Goal: Task Accomplishment & Management: Use online tool/utility

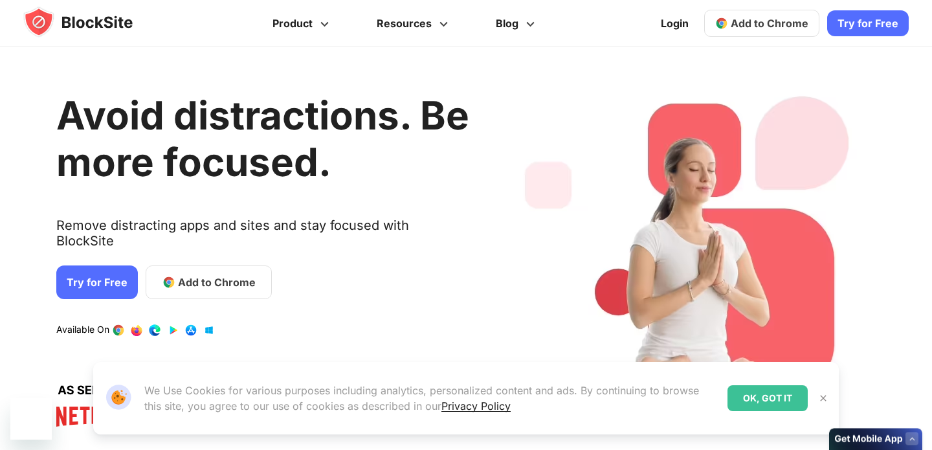
click at [265, 271] on div "Avoid distractions. Be more focused. Remove distracting apps and sites and stay…" at bounding box center [262, 256] width 413 height 381
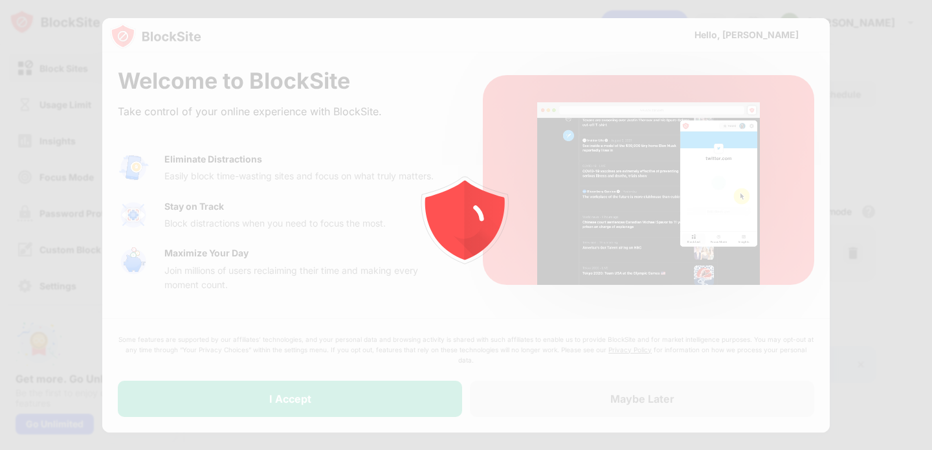
drag, startPoint x: 278, startPoint y: 402, endPoint x: 430, endPoint y: 262, distance: 206.6
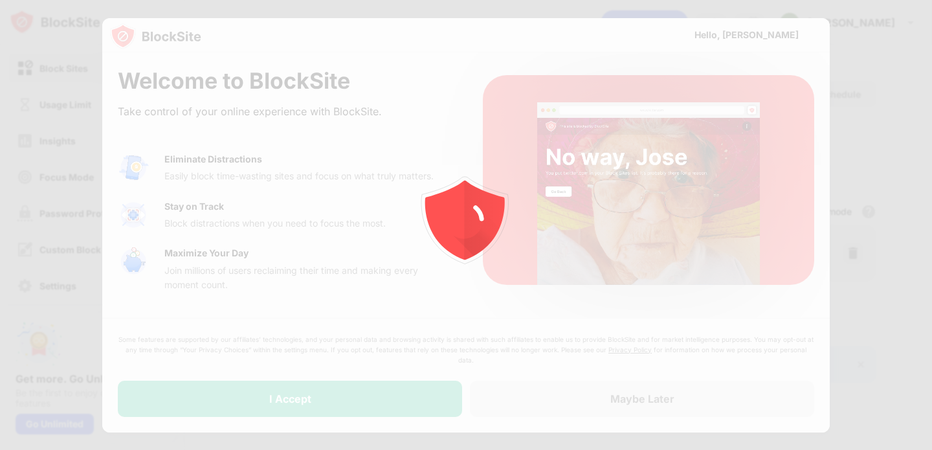
click at [430, 262] on div "Welcome to BlockSite Take control of your online experience with BlockSite. Eli…" at bounding box center [465, 241] width 727 height 379
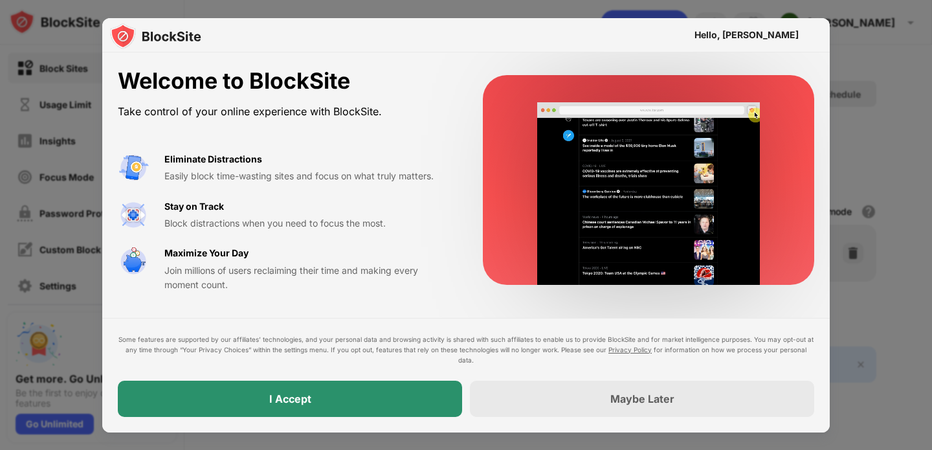
click at [294, 393] on div "I Accept" at bounding box center [290, 398] width 42 height 13
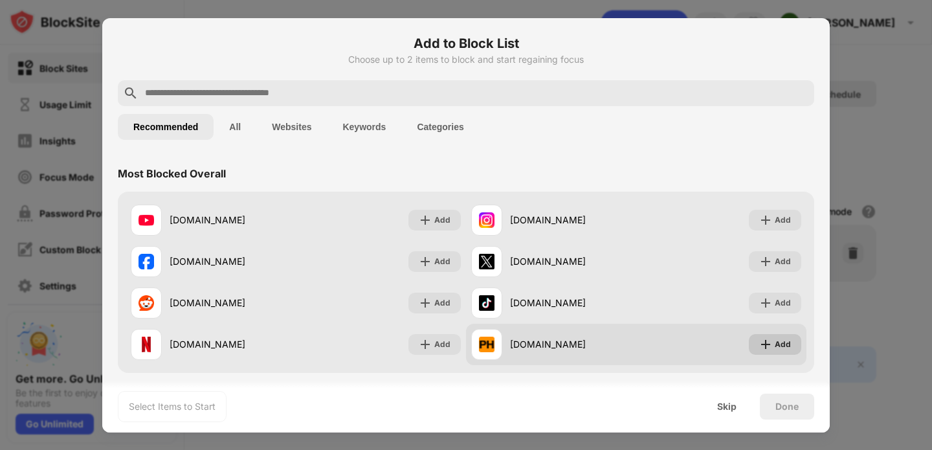
click at [778, 341] on div "Add" at bounding box center [783, 344] width 16 height 13
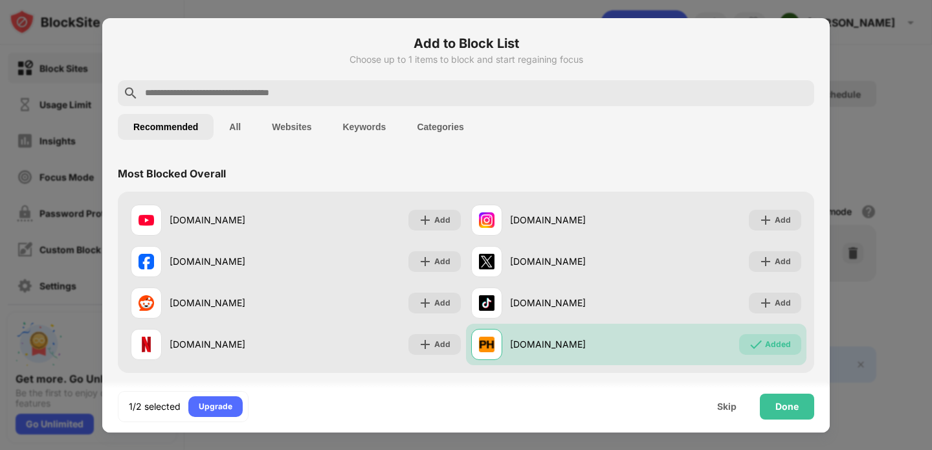
click at [372, 86] on input "text" at bounding box center [476, 93] width 665 height 16
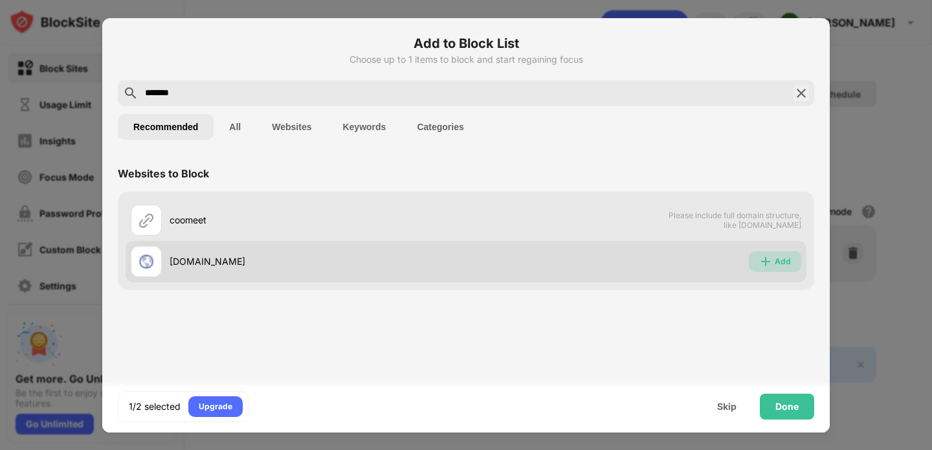
click at [771, 259] on img at bounding box center [765, 261] width 13 height 13
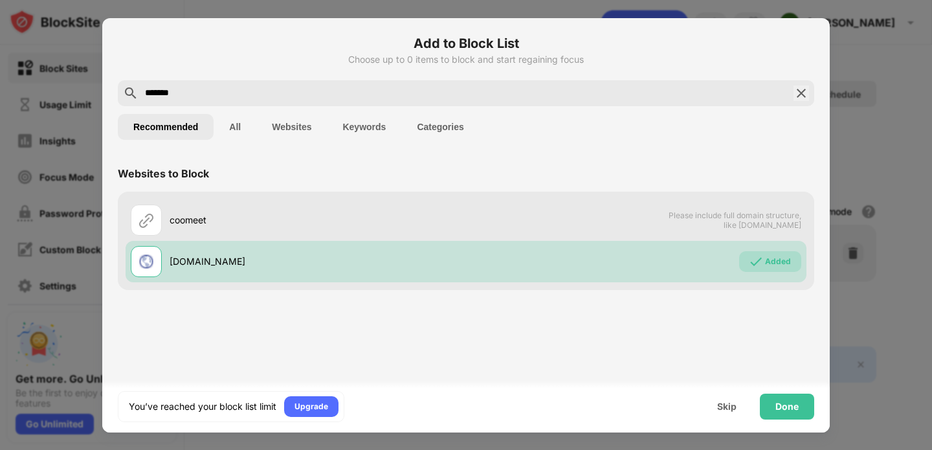
click at [500, 85] on input "*******" at bounding box center [466, 93] width 645 height 16
click at [469, 85] on input "*******" at bounding box center [466, 93] width 645 height 16
click at [211, 91] on input "*******" at bounding box center [466, 93] width 645 height 16
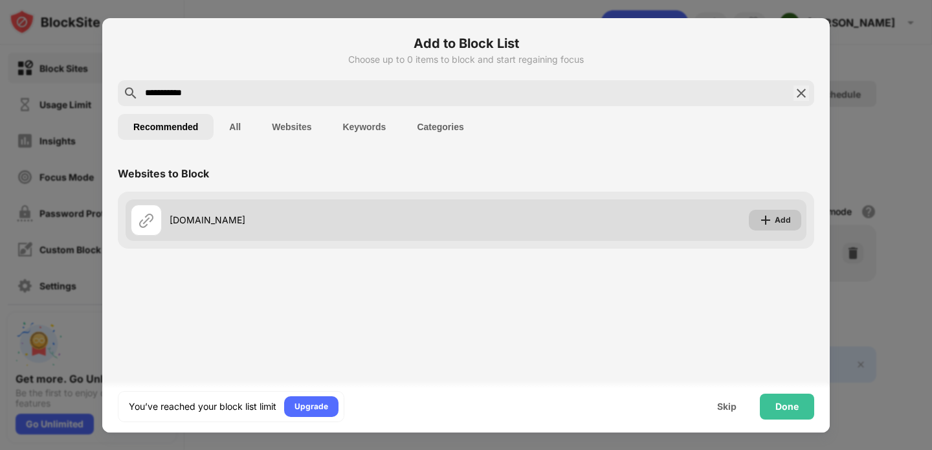
type input "**********"
click at [774, 223] on div "Add" at bounding box center [775, 220] width 52 height 21
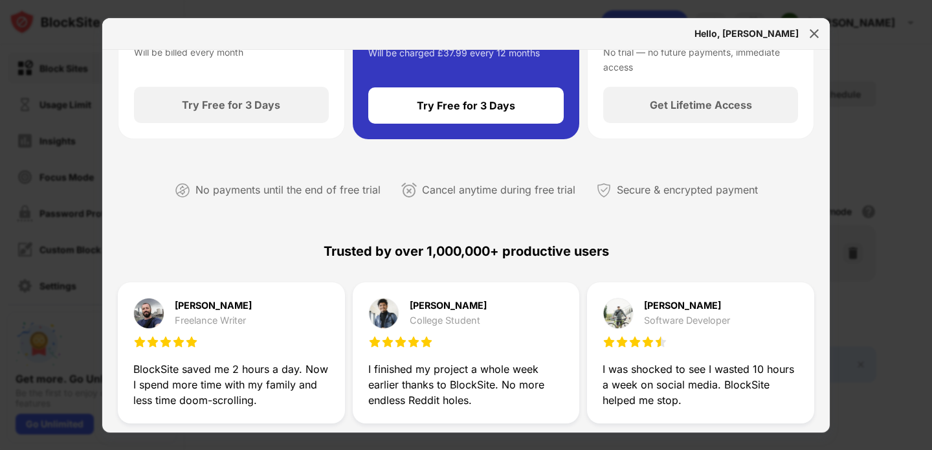
scroll to position [181, 0]
click at [788, 29] on div "Hello, [PERSON_NAME]" at bounding box center [746, 33] width 104 height 10
click at [803, 30] on div "Hello, [PERSON_NAME]" at bounding box center [465, 34] width 727 height 32
click at [814, 31] on img at bounding box center [814, 33] width 13 height 13
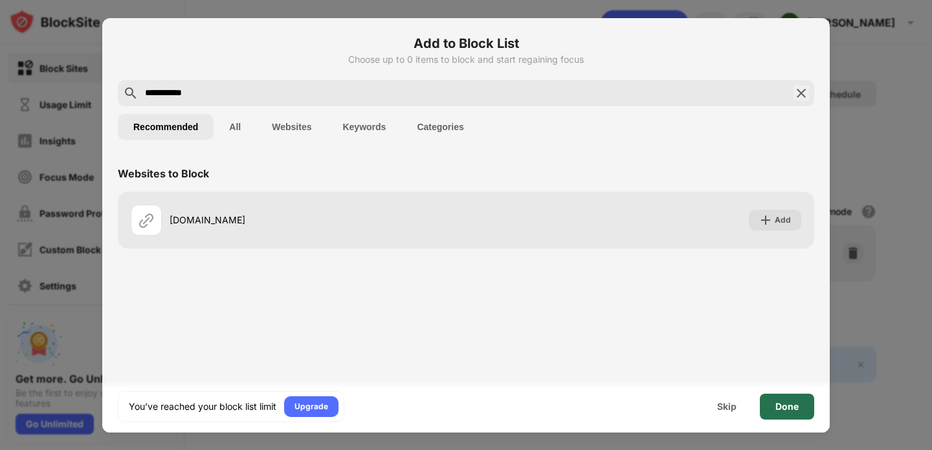
click at [771, 408] on div "Done" at bounding box center [787, 406] width 54 height 26
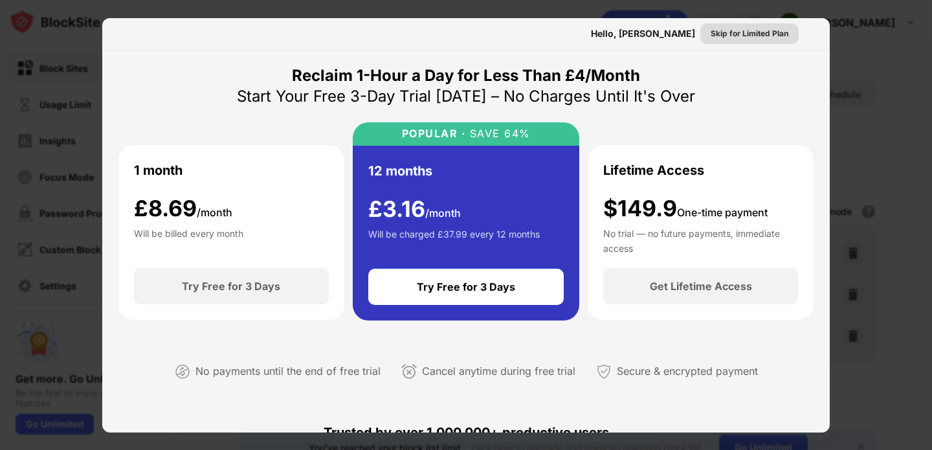
click at [730, 26] on div "Skip for Limited Plan" at bounding box center [749, 33] width 98 height 21
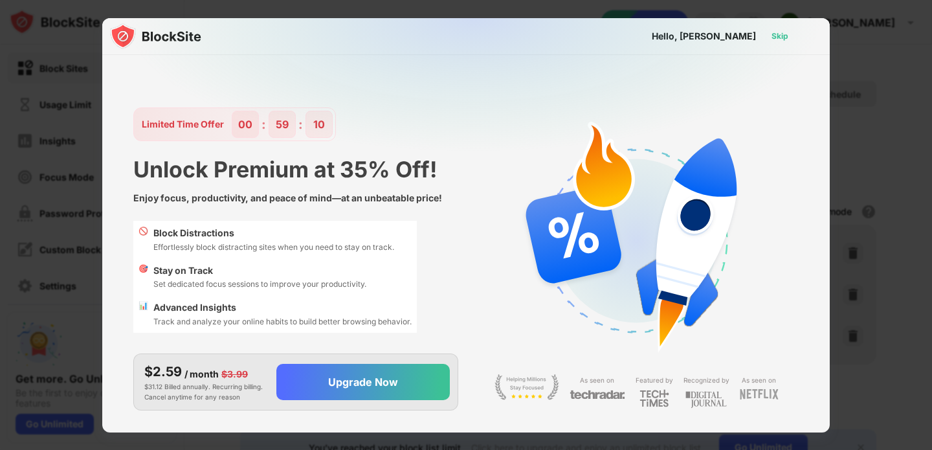
click at [783, 39] on div "Skip" at bounding box center [779, 36] width 17 height 13
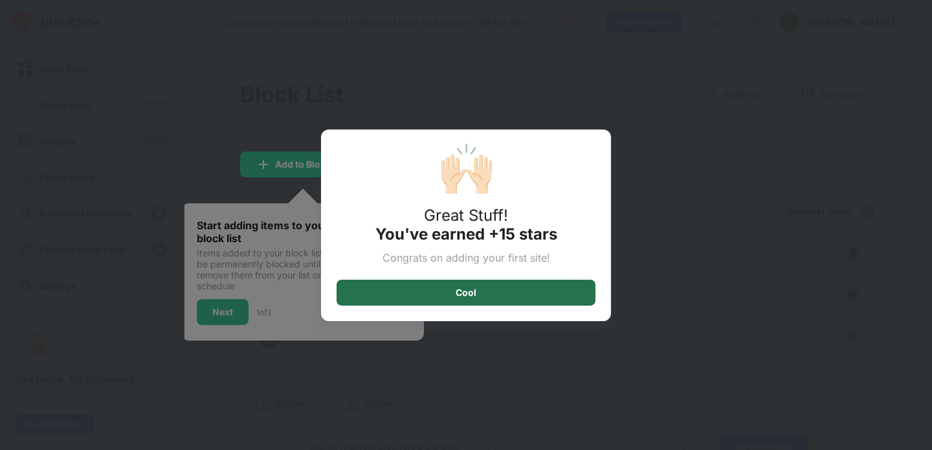
click at [522, 301] on div "Cool" at bounding box center [466, 293] width 259 height 26
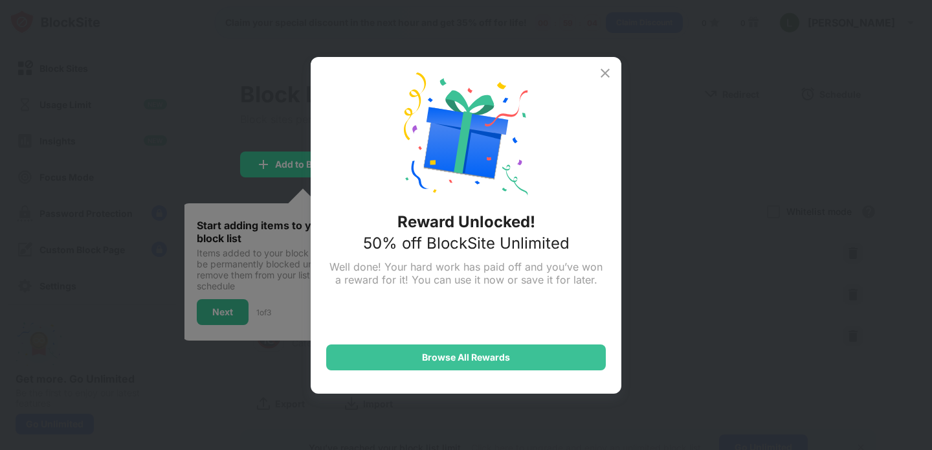
click at [609, 69] on img at bounding box center [605, 73] width 16 height 16
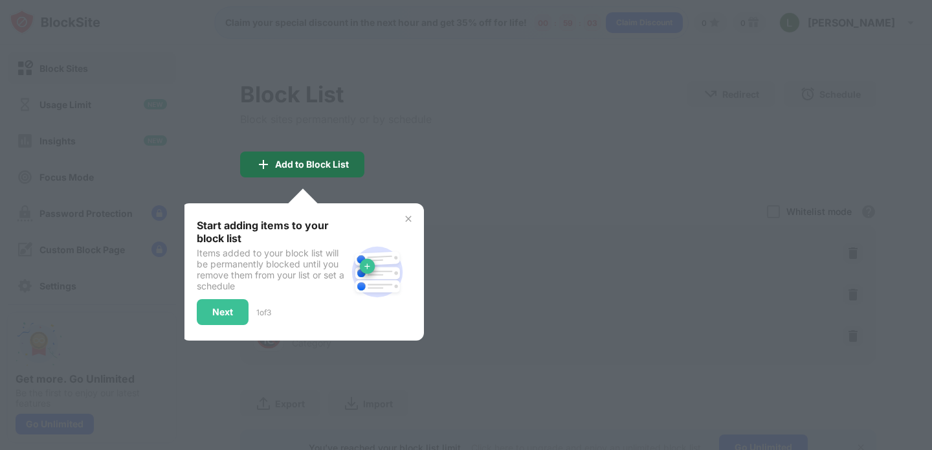
click at [272, 163] on div "Add to Block List" at bounding box center [302, 164] width 124 height 26
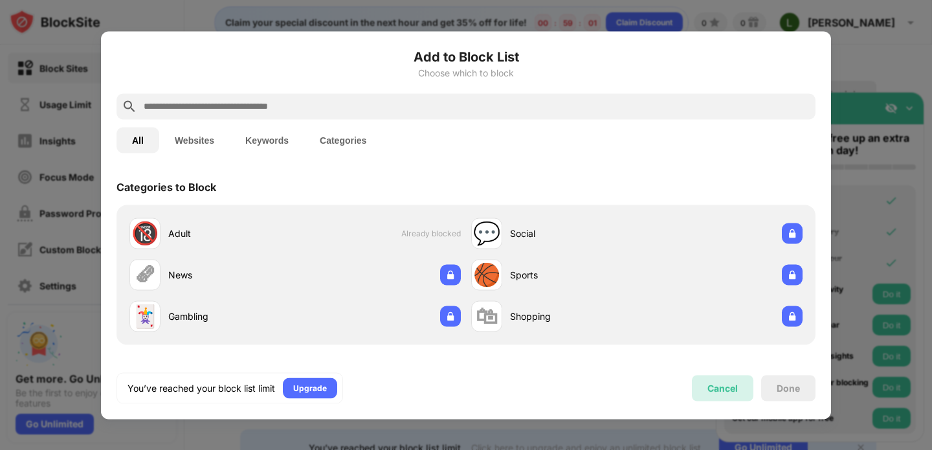
click at [702, 388] on div "Cancel" at bounding box center [722, 388] width 61 height 26
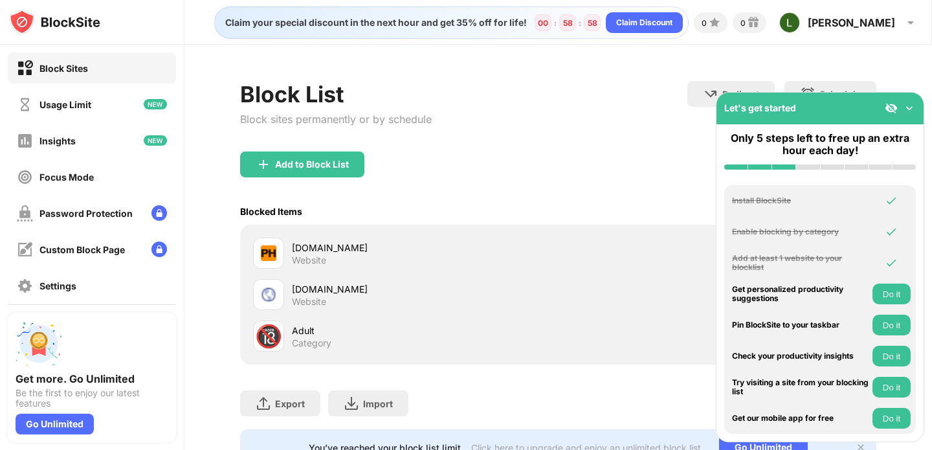
scroll to position [51, 0]
